Goal: Information Seeking & Learning: Understand process/instructions

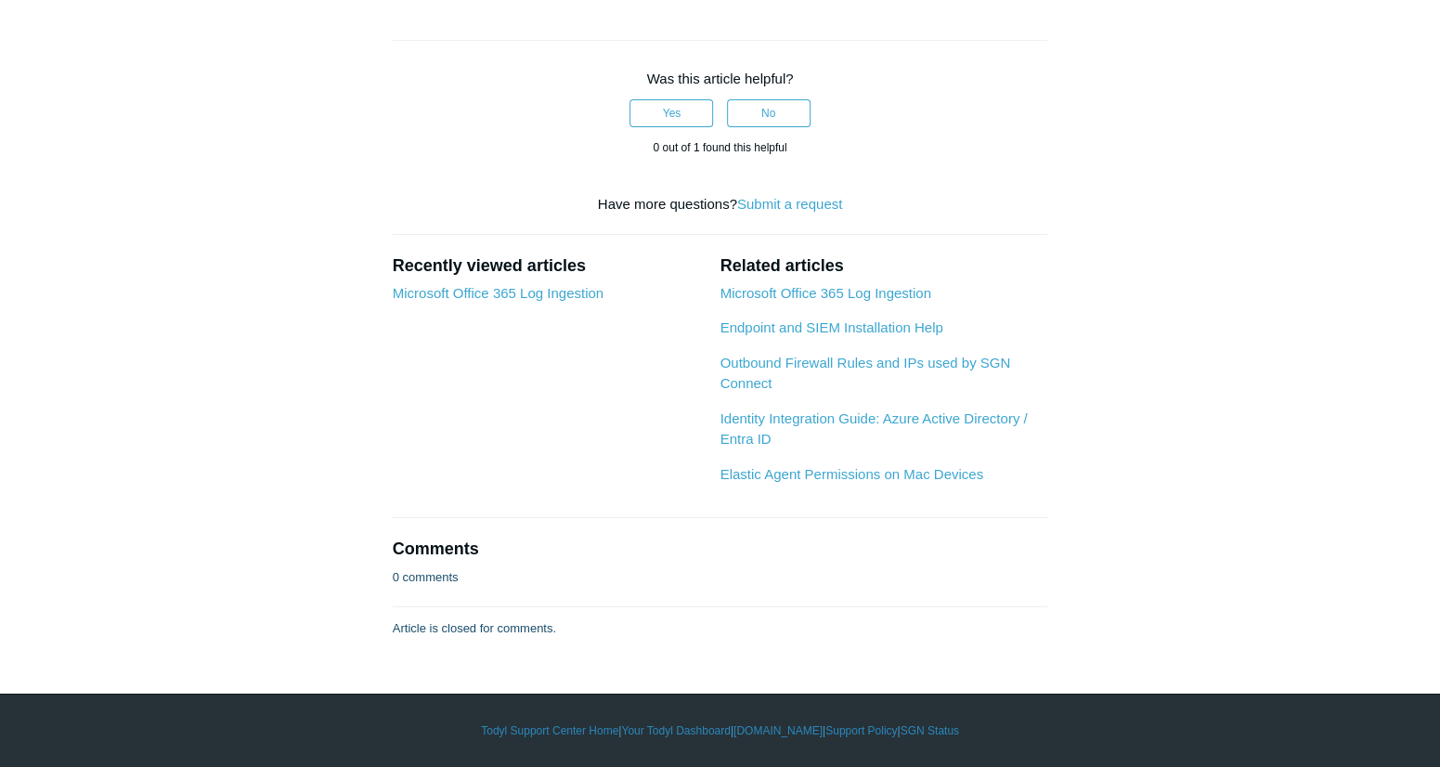
scroll to position [8632, 0]
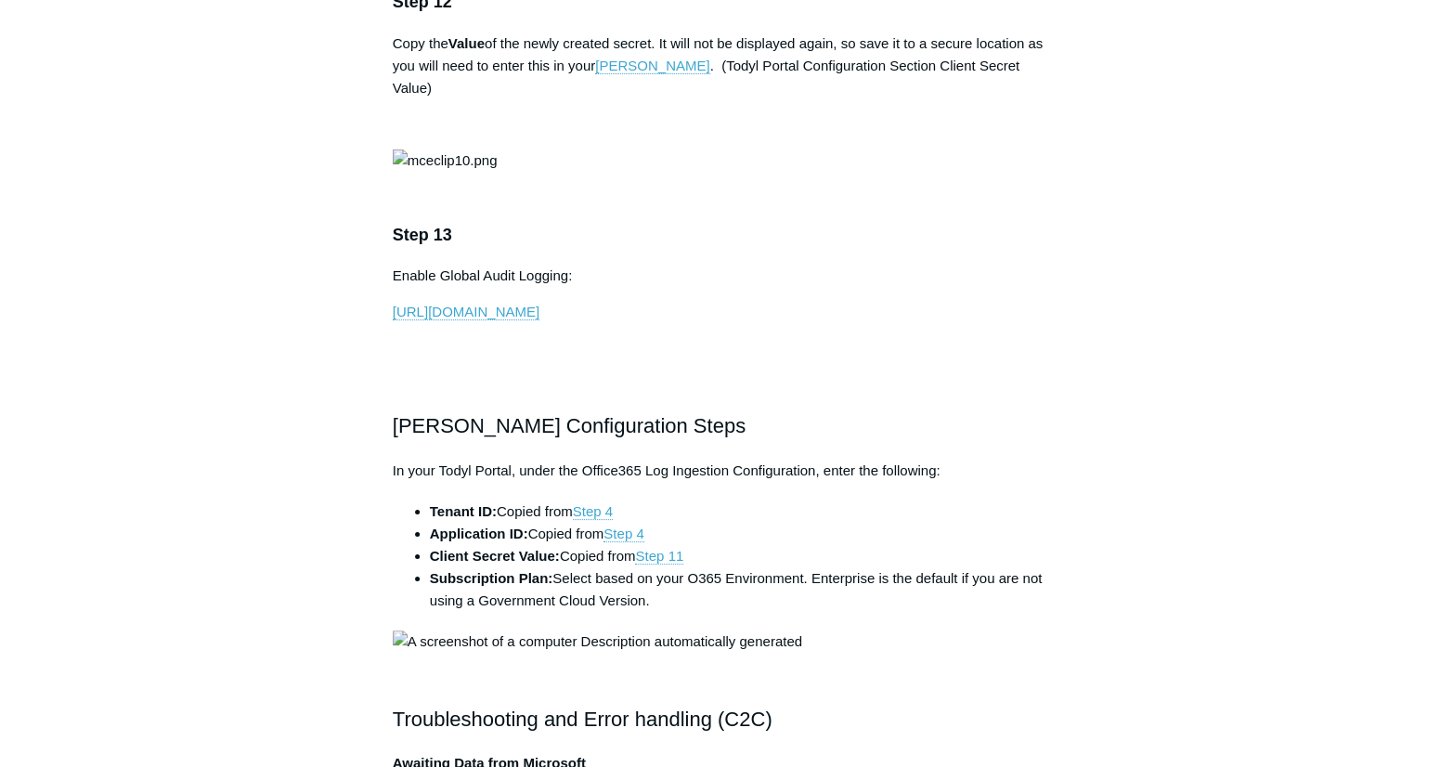
scroll to position [4269, 0]
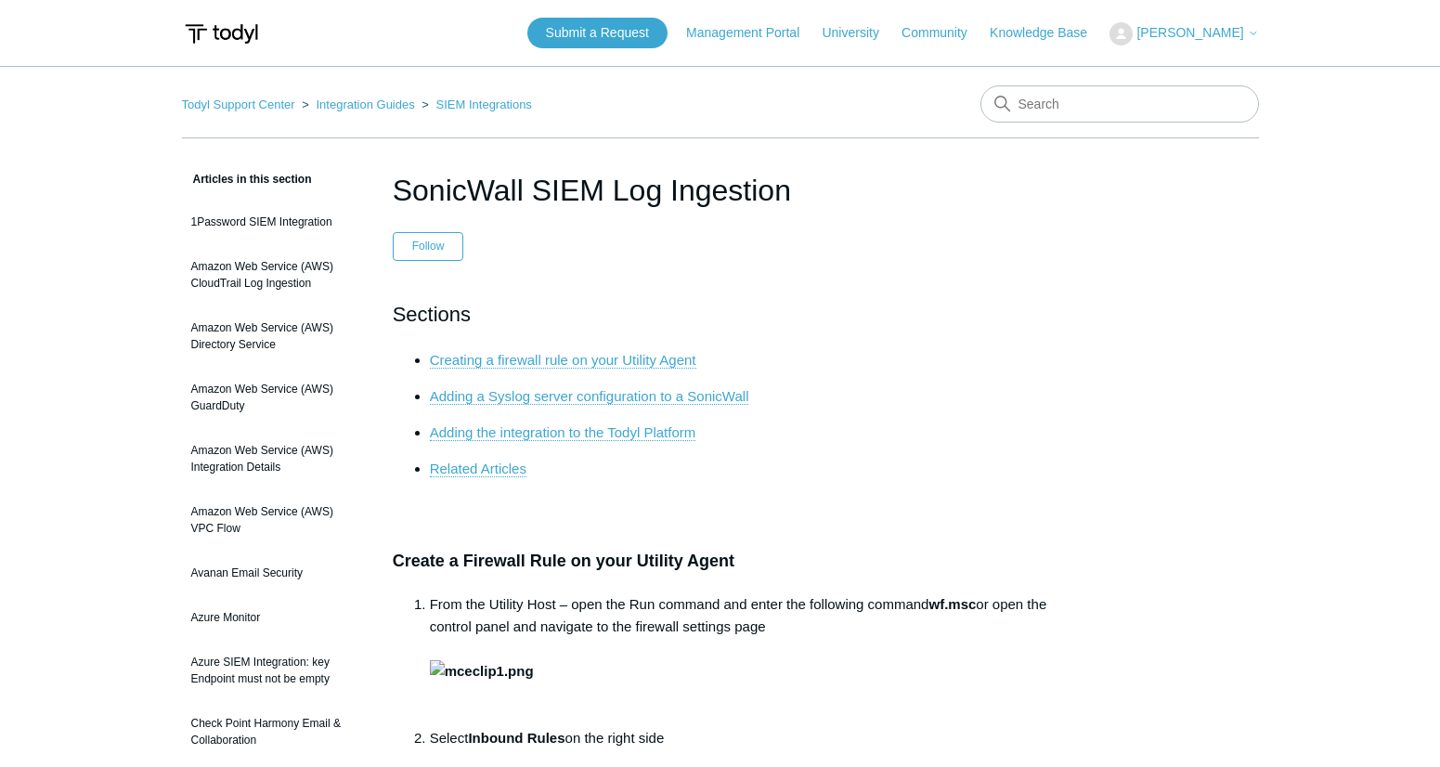
scroll to position [8632, 0]
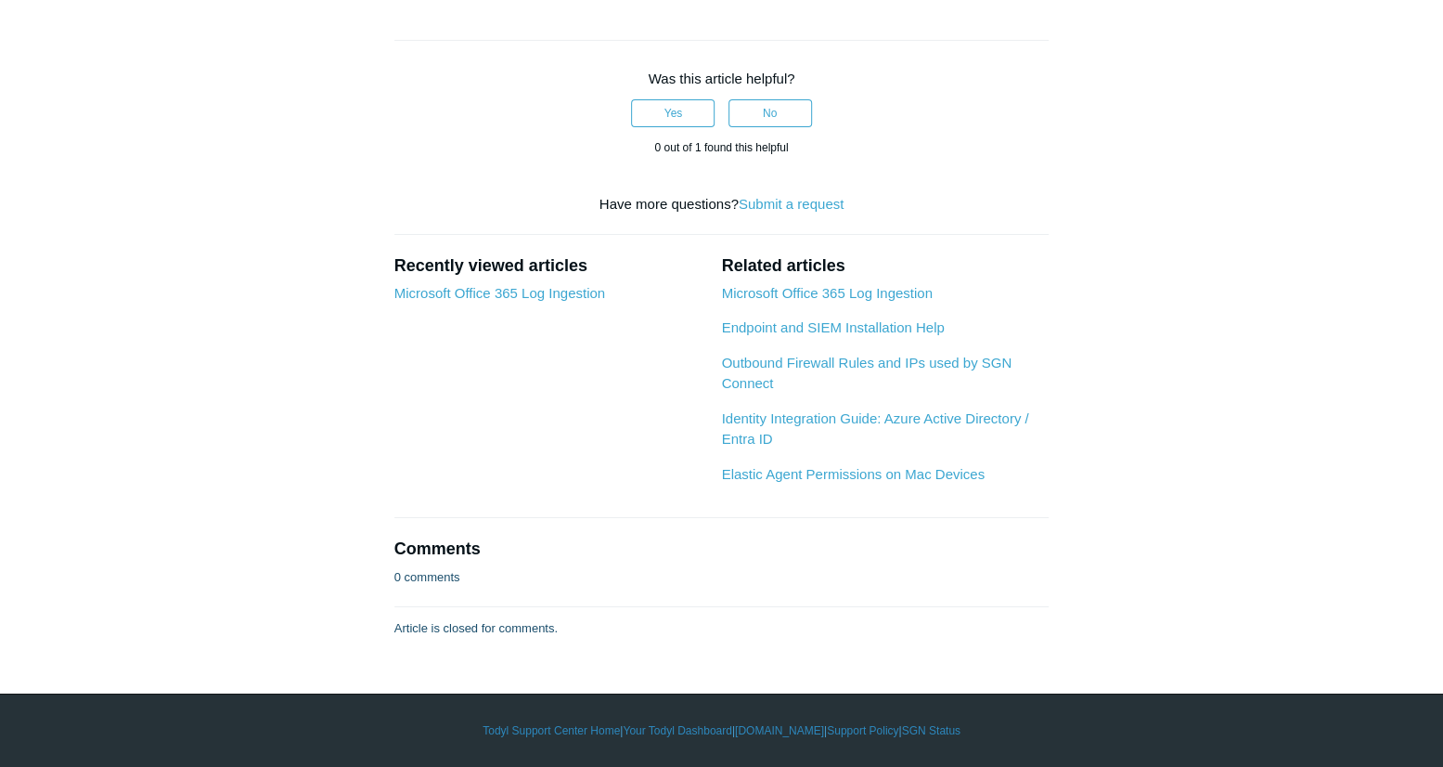
drag, startPoint x: 1039, startPoint y: 500, endPoint x: 1027, endPoint y: 510, distance: 14.5
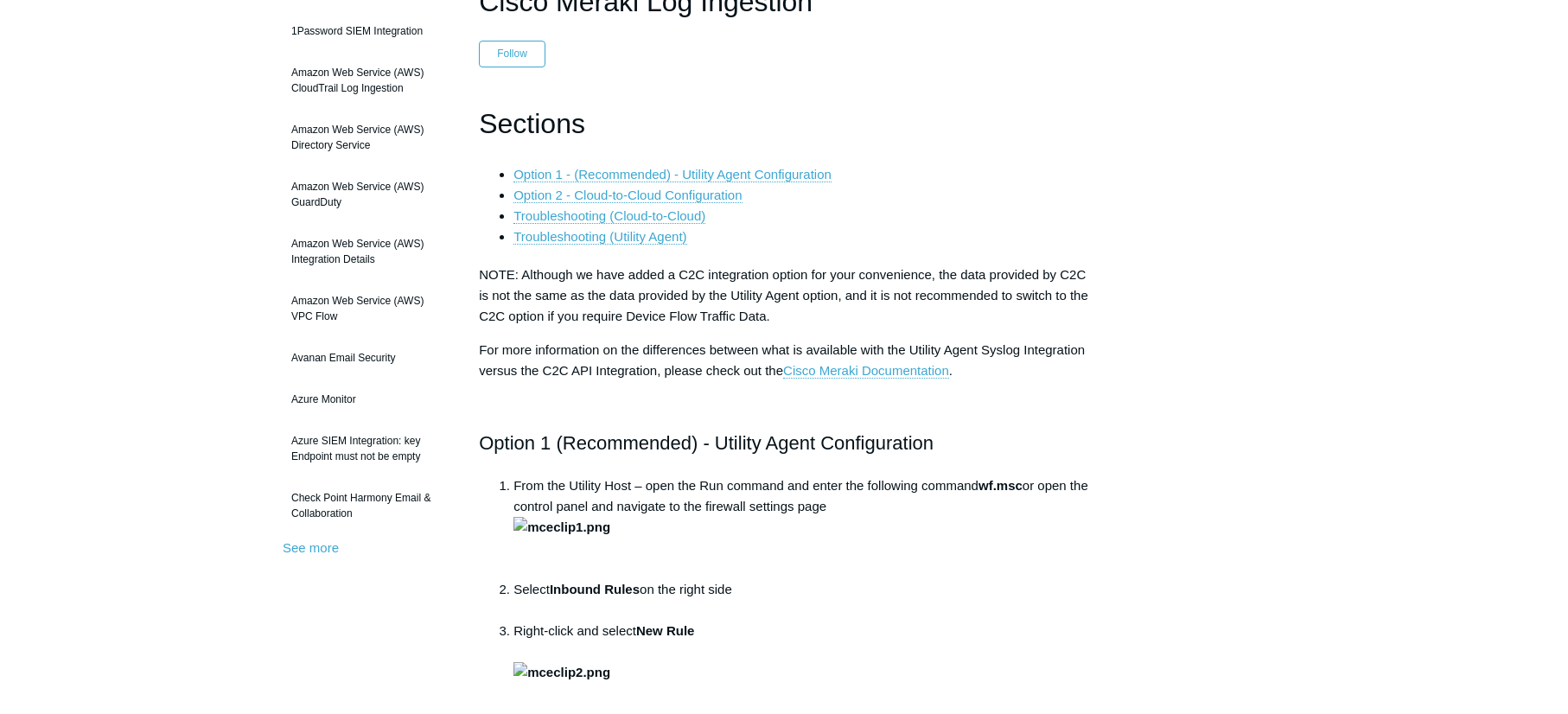
scroll to position [173, 0]
click at [747, 175] on link "Option 1 - (Recommended) - Utility Agent Configuration" at bounding box center [672, 177] width 318 height 16
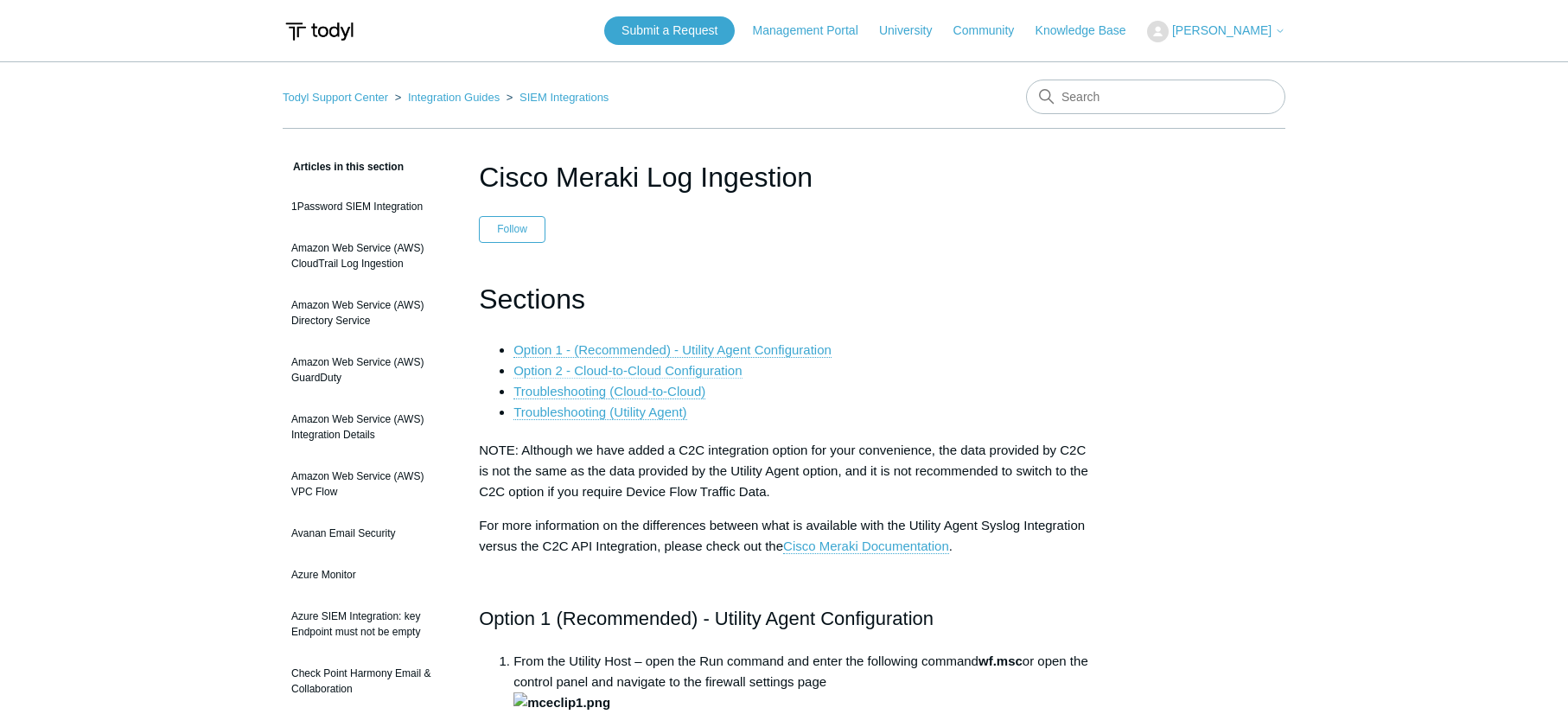
click at [686, 367] on link "Option 2 - Cloud-to-Cloud Configuration" at bounding box center [627, 370] width 228 height 16
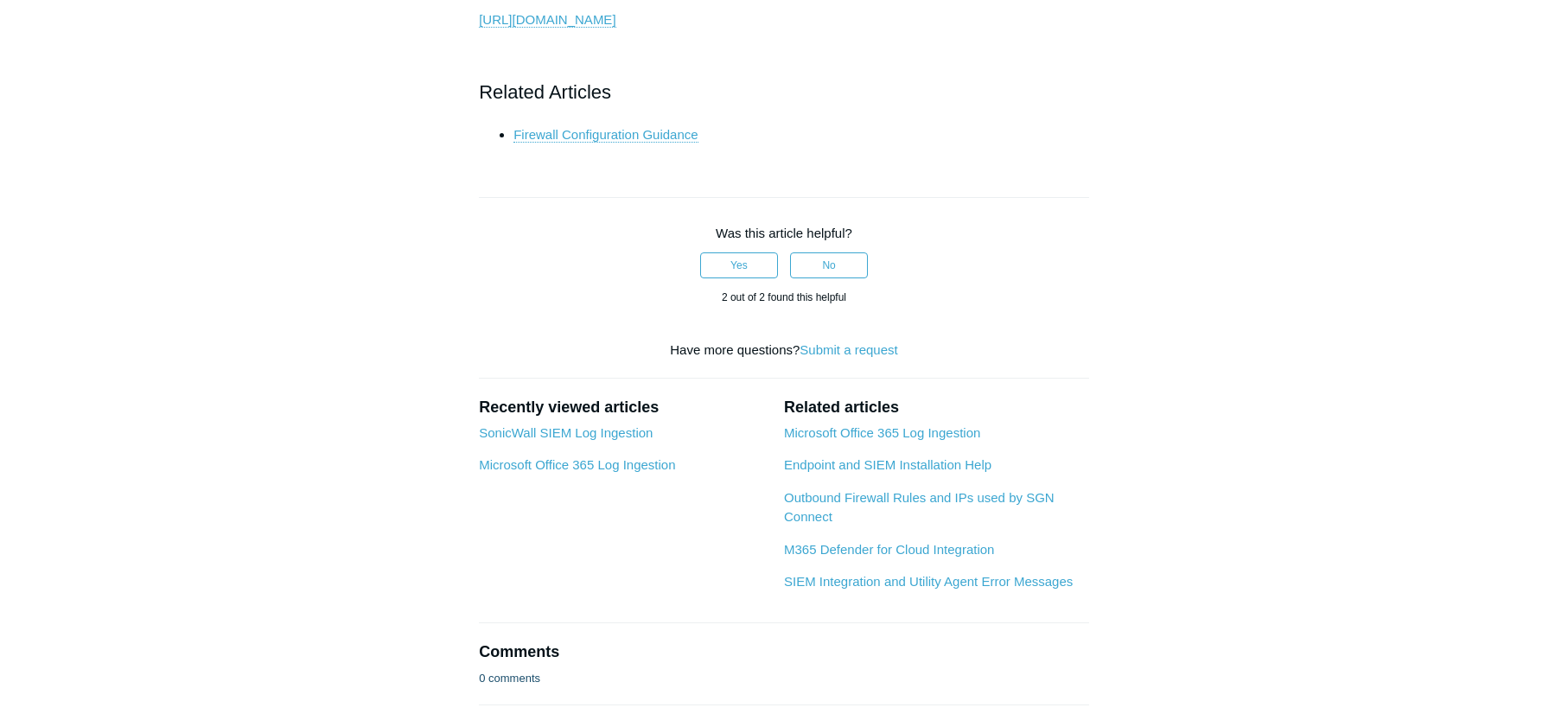
scroll to position [3747, 0]
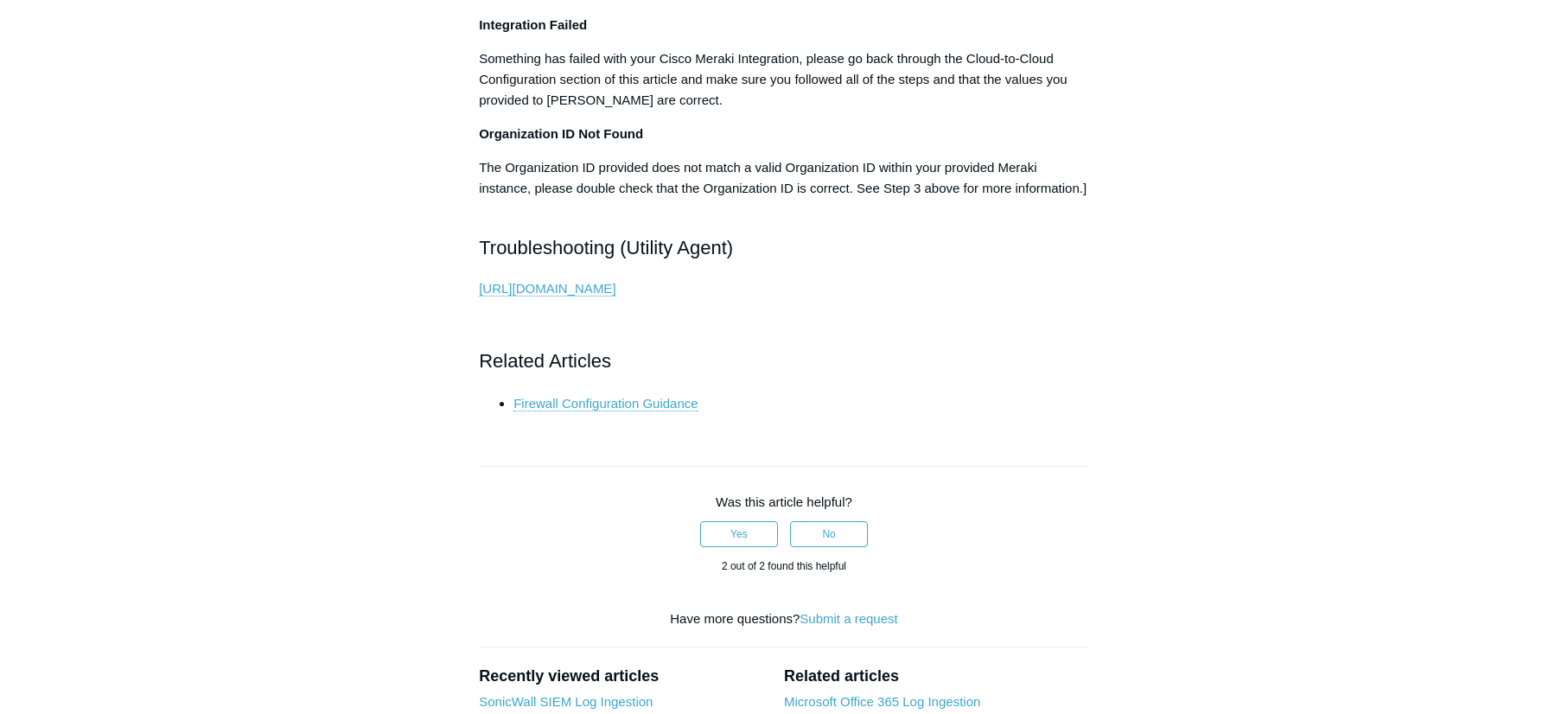
scroll to position [601, 0]
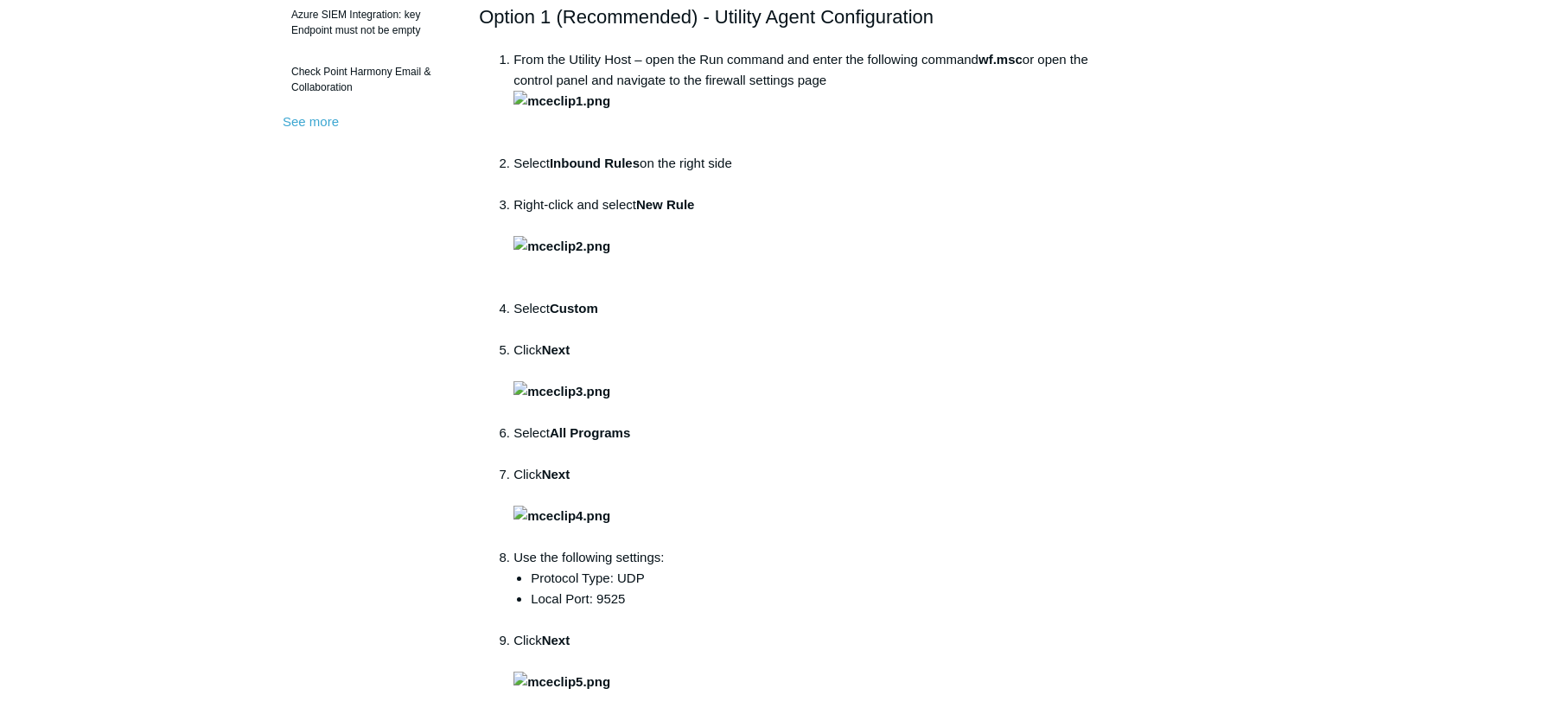
scroll to position [173, 0]
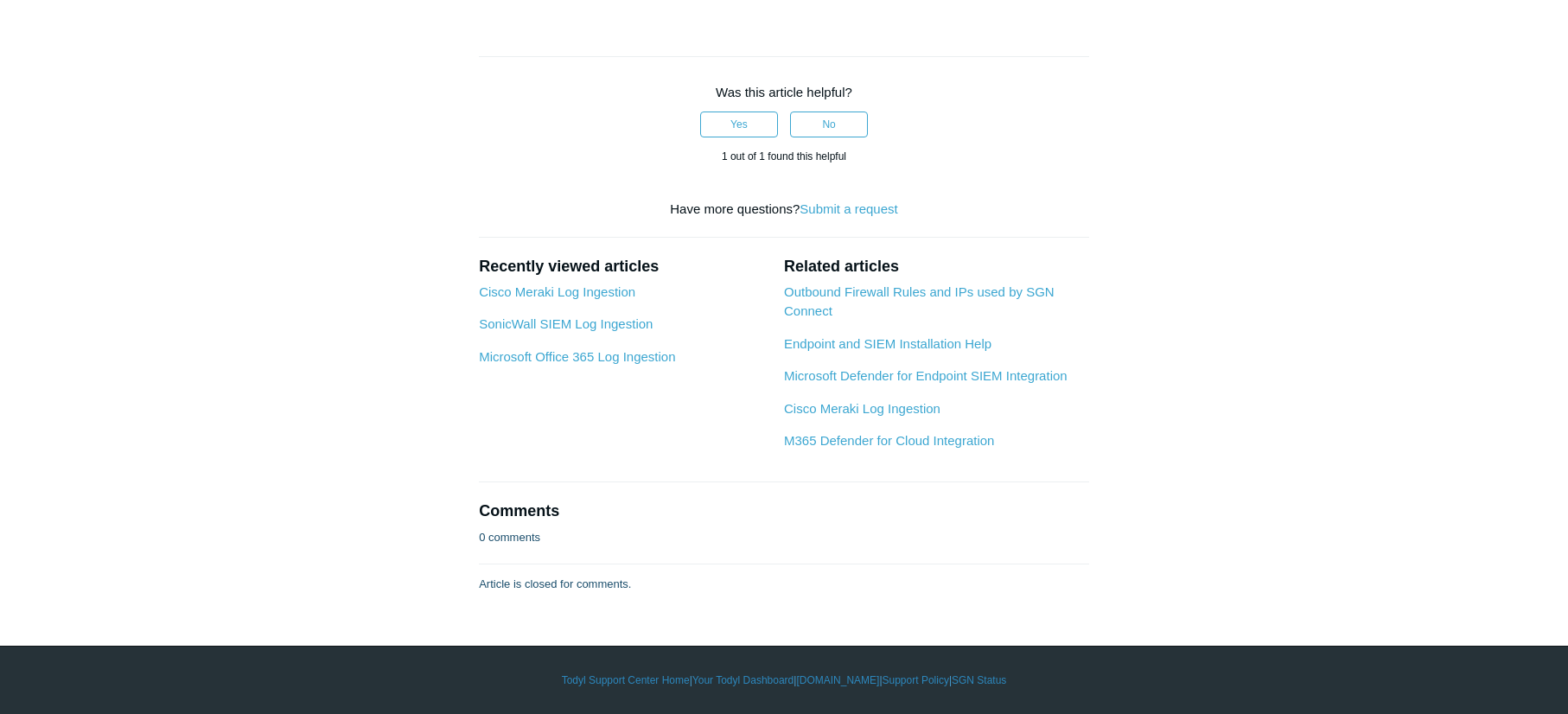
scroll to position [5789, 0]
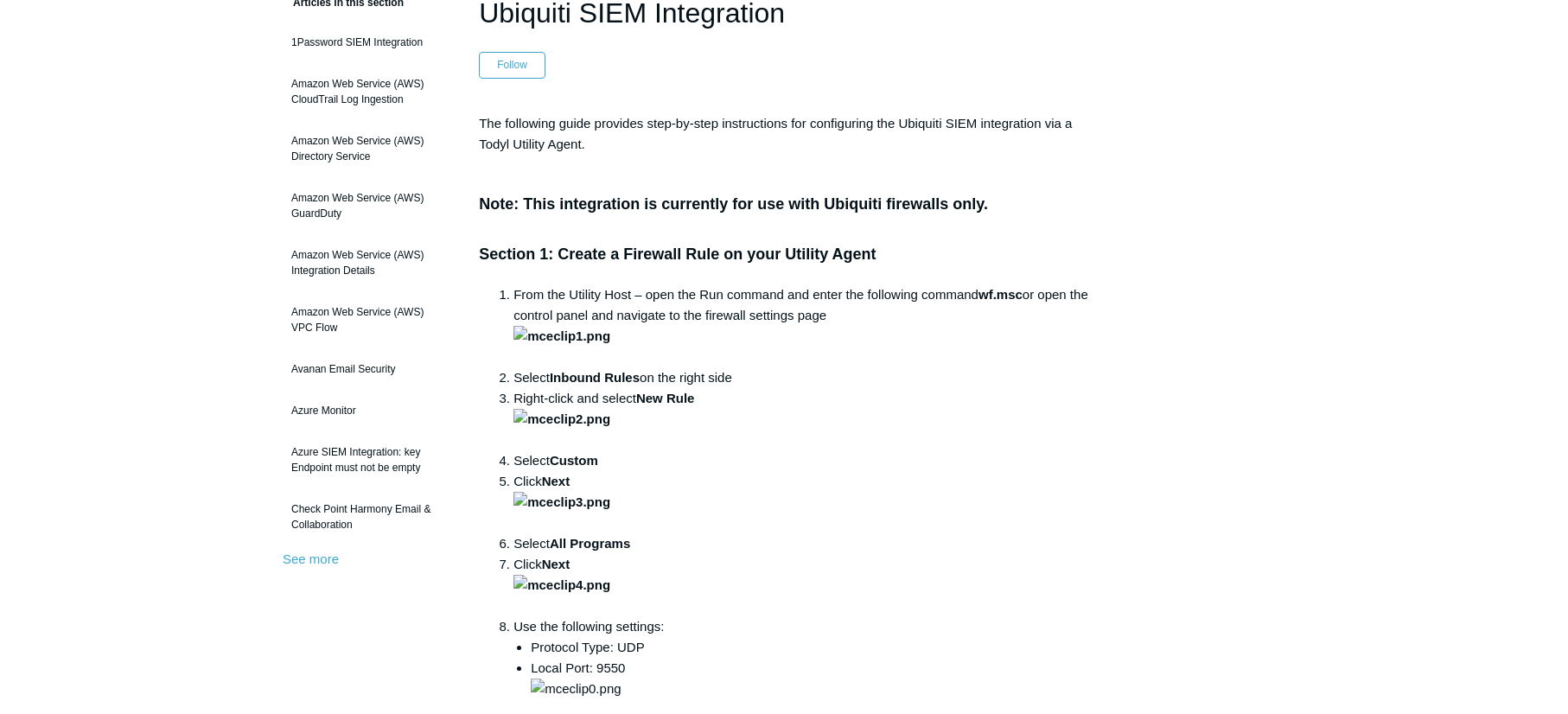
scroll to position [0, 0]
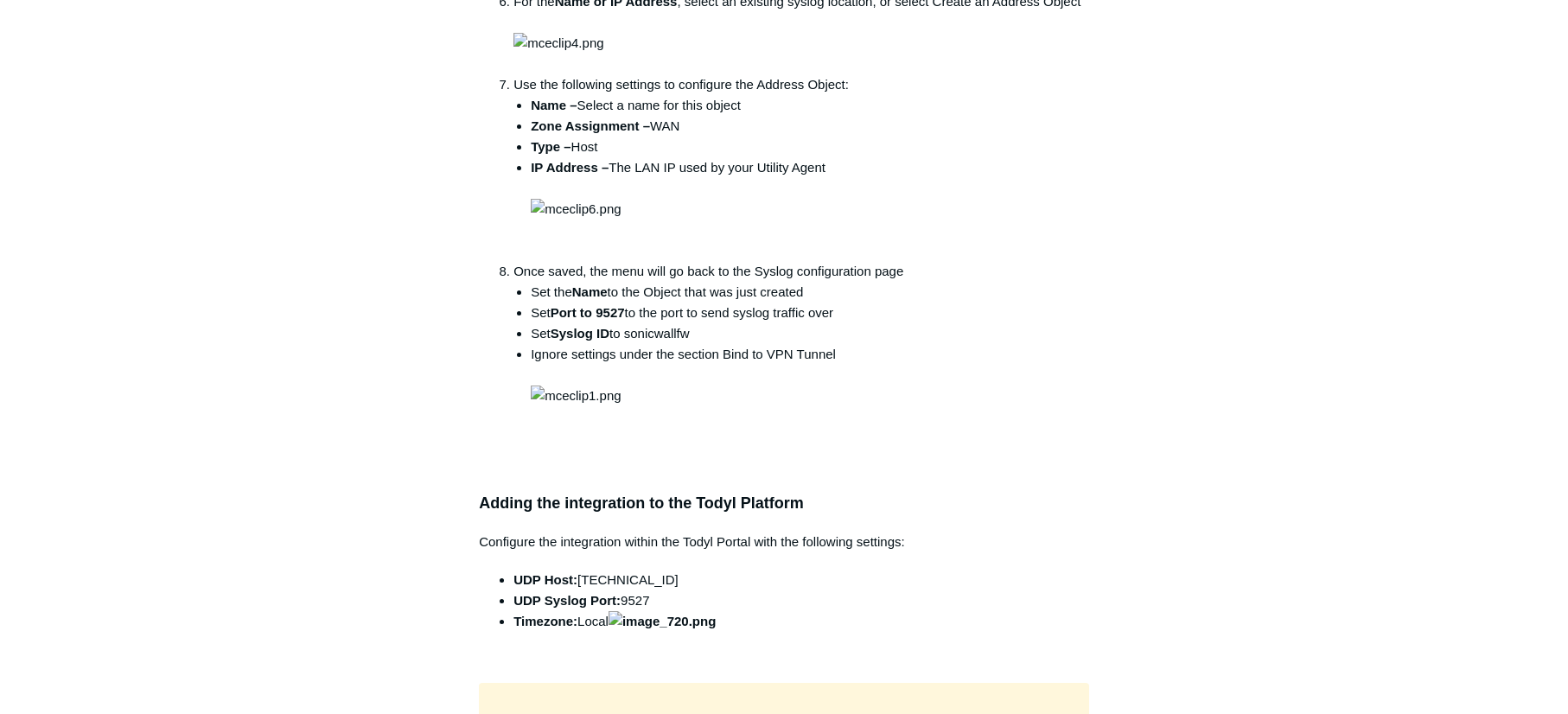
scroll to position [2765, 0]
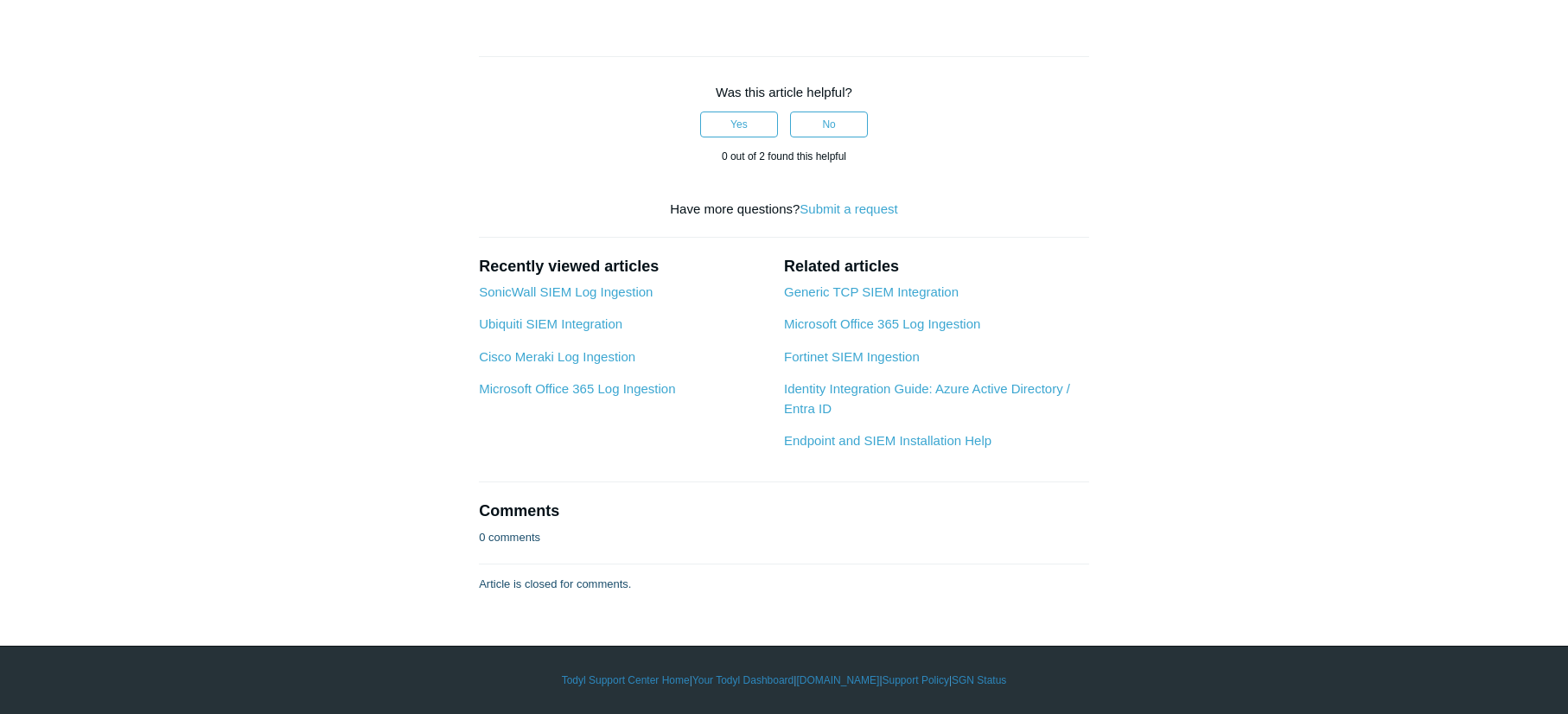
scroll to position [6221, 0]
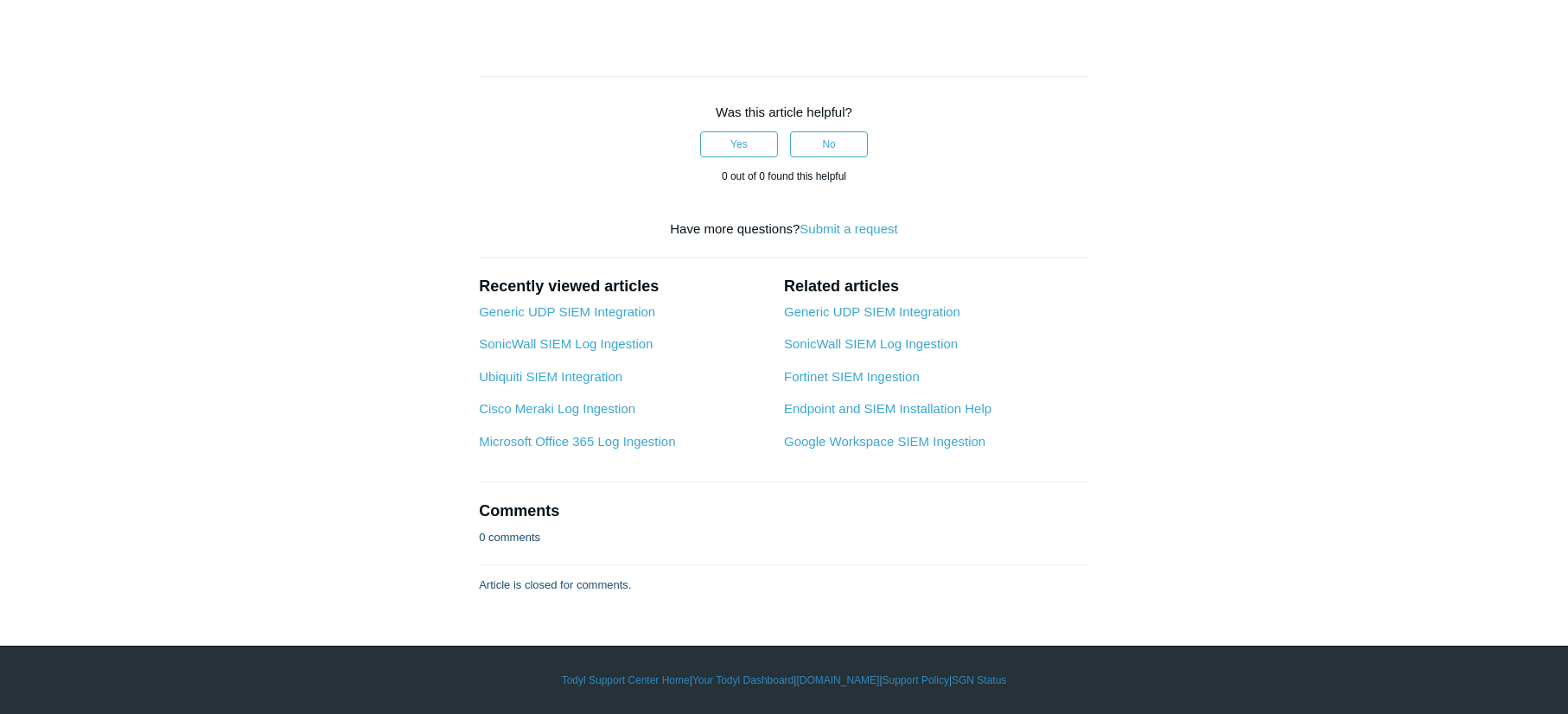
scroll to position [5970, 0]
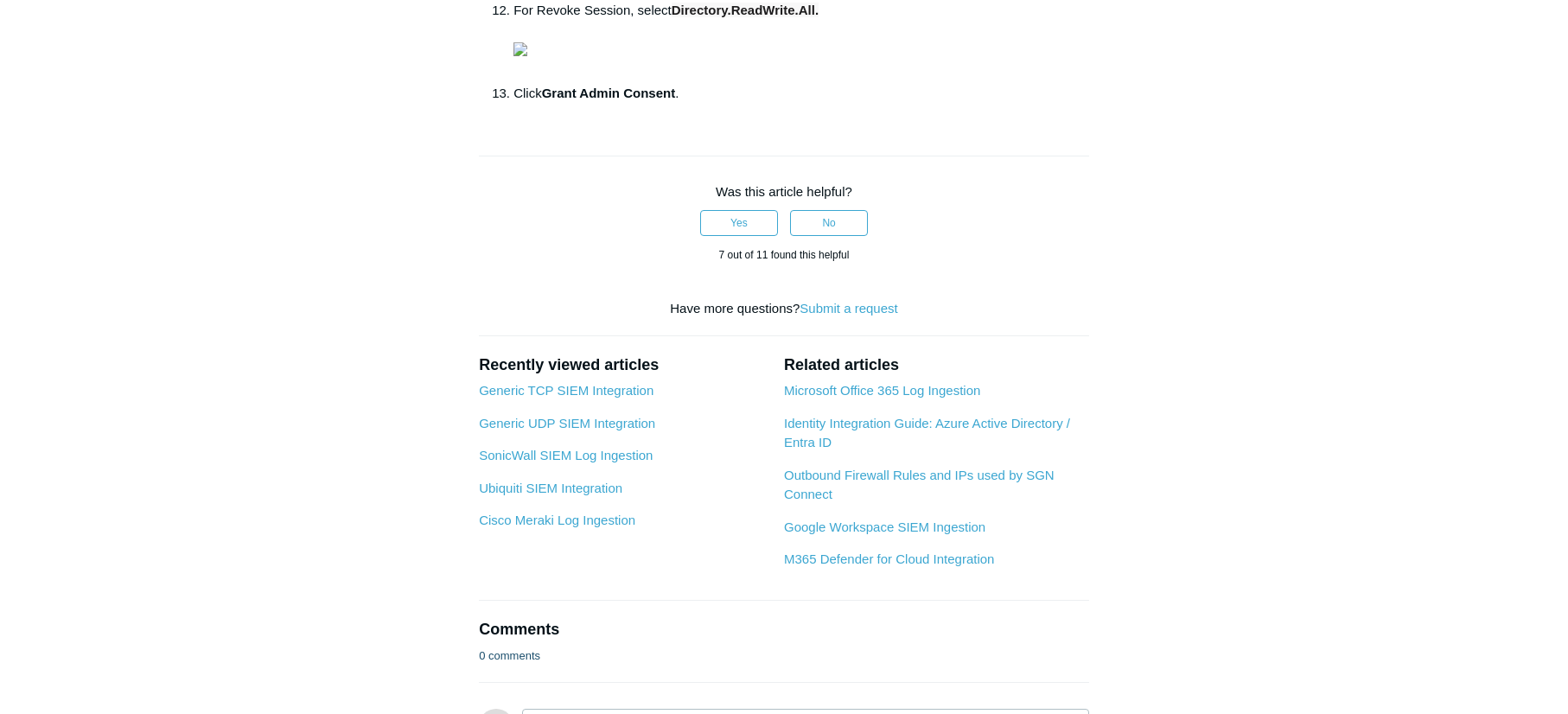
scroll to position [1747, 0]
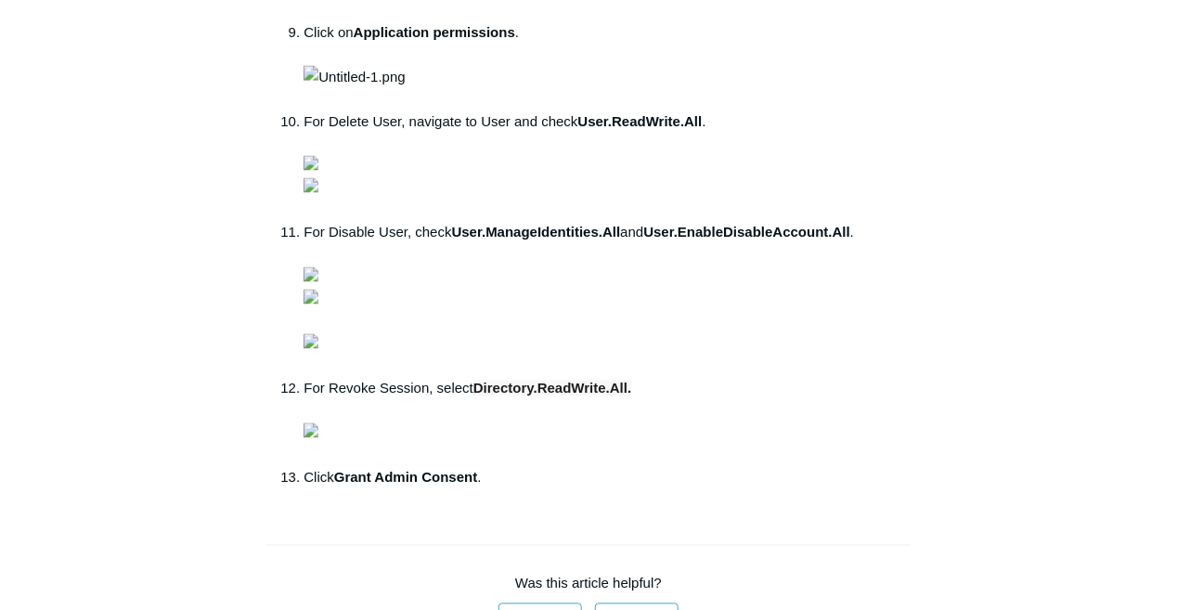
scroll to position [1253, 0]
